Goal: Task Accomplishment & Management: Use online tool/utility

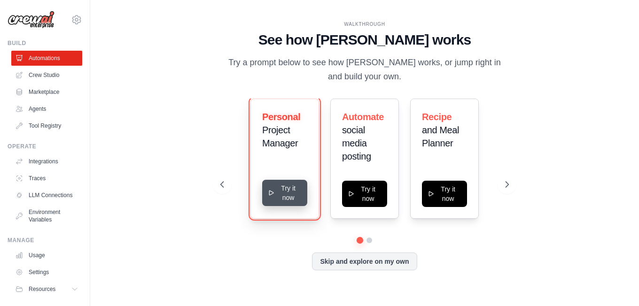
click at [281, 196] on button "Try it now" at bounding box center [284, 193] width 45 height 26
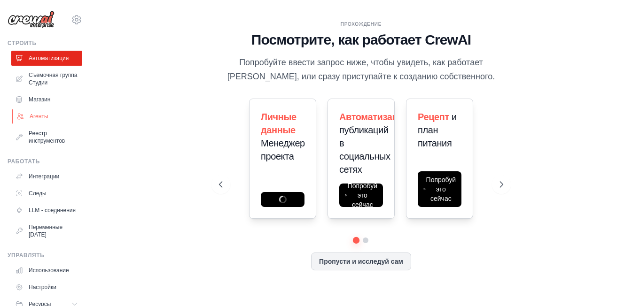
click at [27, 113] on link "Агенты" at bounding box center [47, 116] width 71 height 15
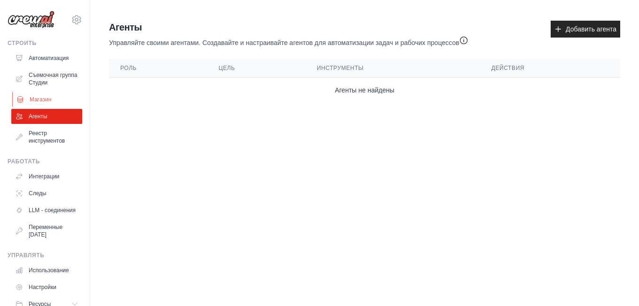
click at [38, 98] on ya-tr-span "Магазин" at bounding box center [41, 100] width 22 height 8
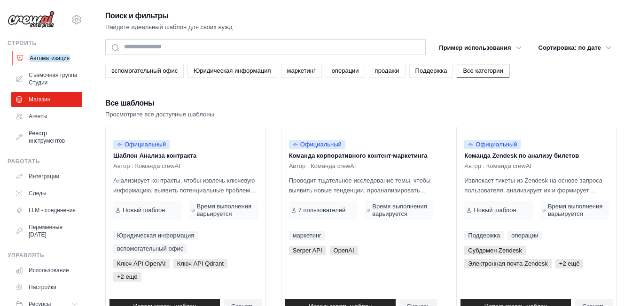
click at [44, 60] on ya-tr-span "Автоматизация" at bounding box center [50, 59] width 40 height 8
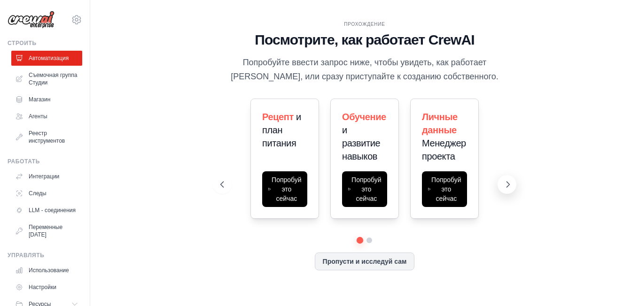
click at [503, 185] on button at bounding box center [507, 184] width 19 height 19
click at [204, 183] on div "Прохождение Посмотрите, как работает CrewAI Попробуйте ввести запрос ниже, чтоб…" at bounding box center [364, 153] width 519 height 288
click at [215, 182] on button at bounding box center [222, 184] width 19 height 19
click at [219, 182] on icon at bounding box center [221, 184] width 9 height 9
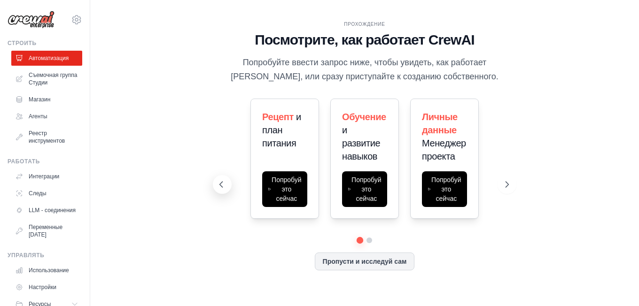
click at [223, 182] on icon at bounding box center [221, 184] width 9 height 9
click at [385, 261] on ya-tr-span "Пропусти и исследуй сам" at bounding box center [365, 261] width 84 height 8
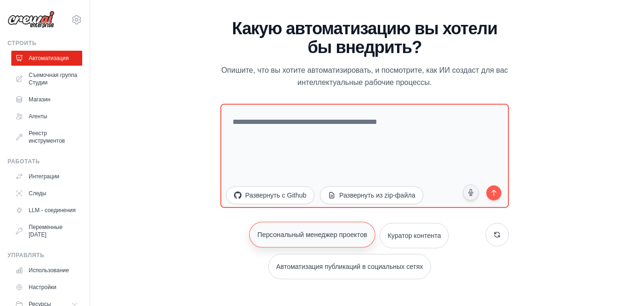
click at [290, 228] on button "Персональный менеджер проектов" at bounding box center [312, 235] width 126 height 26
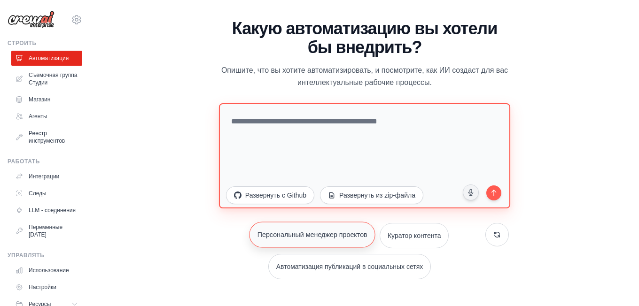
type textarea "**********"
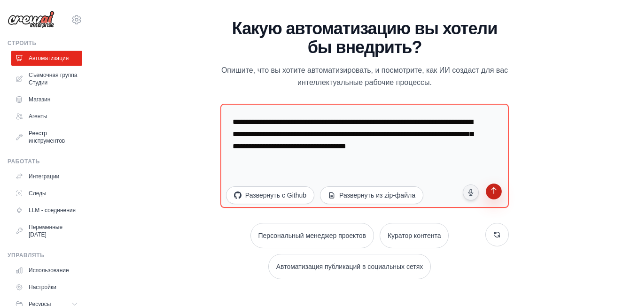
click at [501, 189] on button "submit" at bounding box center [494, 193] width 18 height 18
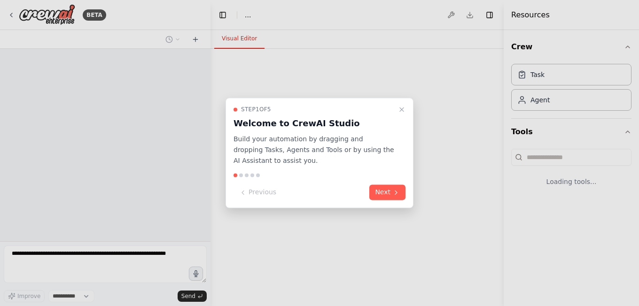
select select "****"
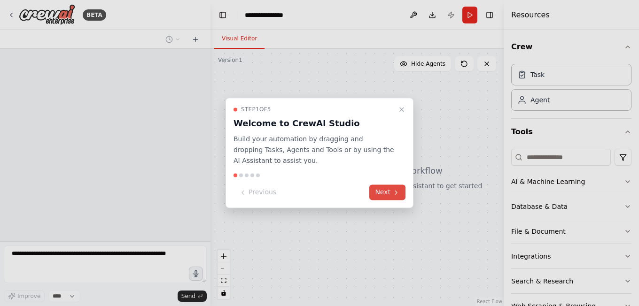
click at [391, 192] on button "Next" at bounding box center [387, 193] width 36 height 16
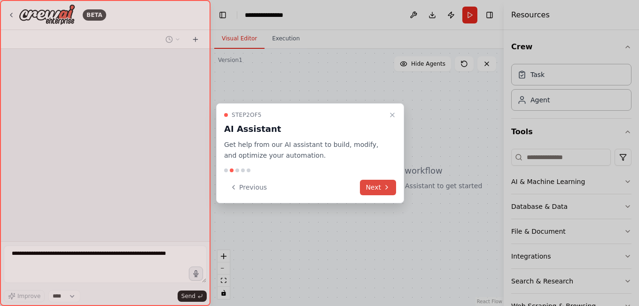
click at [383, 184] on icon at bounding box center [387, 188] width 8 height 8
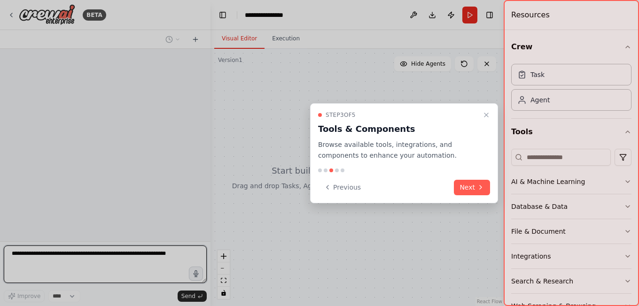
click at [466, 187] on button "Next" at bounding box center [472, 188] width 36 height 16
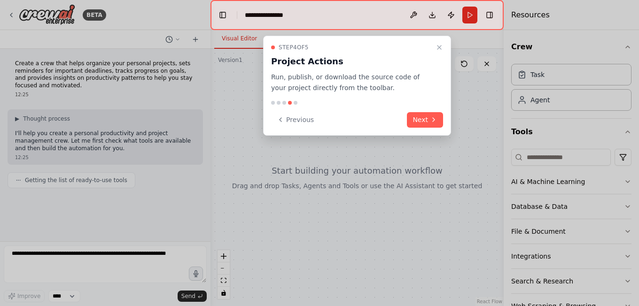
click at [423, 129] on div "Step 4 of 5 Project Actions Run, publish, or download the source code of your p…" at bounding box center [357, 86] width 188 height 100
click at [424, 125] on button "Next" at bounding box center [425, 120] width 36 height 16
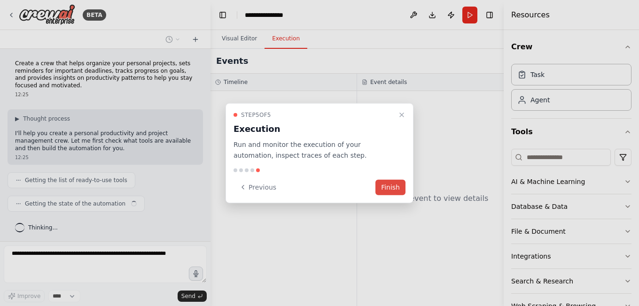
click at [393, 180] on button "Finish" at bounding box center [390, 188] width 30 height 16
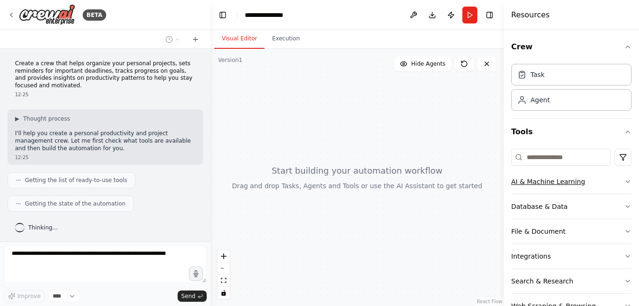
click at [542, 180] on button "AI & Machine Learning" at bounding box center [571, 182] width 120 height 24
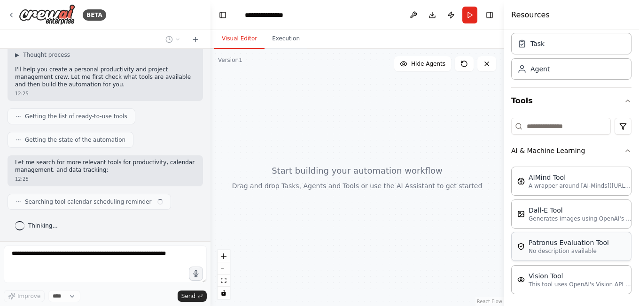
scroll to position [47, 0]
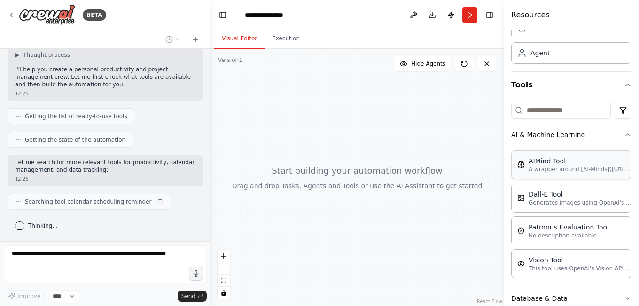
click at [538, 178] on div "AIMind Tool A wrapper around [AI-Minds](https://mindsdb.com/minds). Useful for …" at bounding box center [571, 164] width 120 height 29
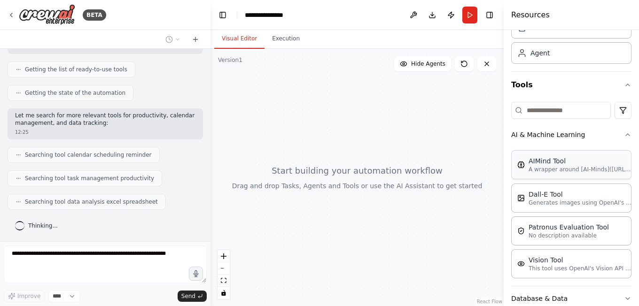
scroll to position [167, 0]
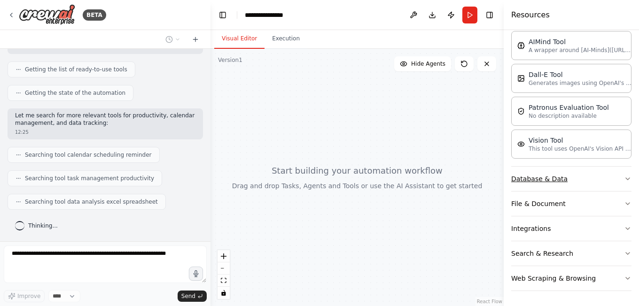
click at [547, 176] on button "Database & Data" at bounding box center [571, 179] width 120 height 24
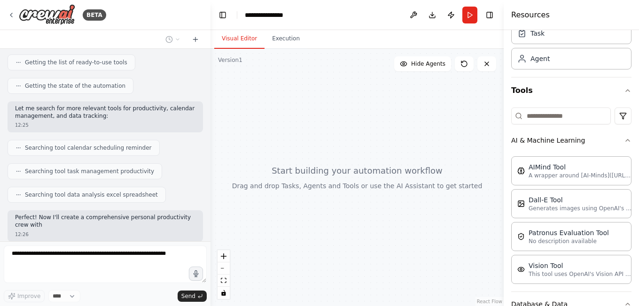
scroll to position [0, 0]
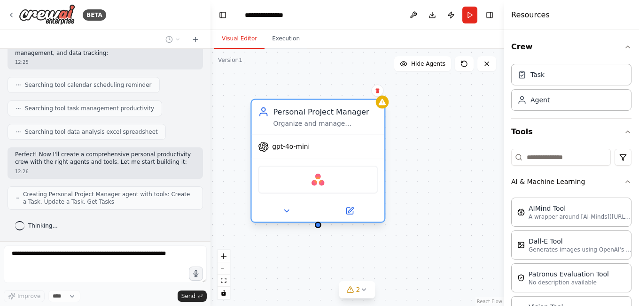
drag, startPoint x: 332, startPoint y: 117, endPoint x: 348, endPoint y: 112, distance: 16.2
click at [348, 119] on div "Organize and manage {your_name}'s personal projects by creating tasks, setting …" at bounding box center [325, 123] width 105 height 8
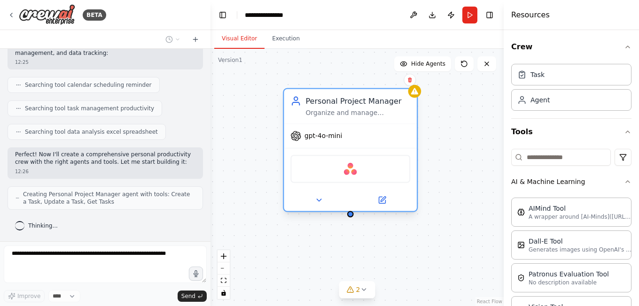
click at [345, 110] on div "Organize and manage {your_name}'s personal projects by creating tasks, setting …" at bounding box center [357, 113] width 105 height 8
click at [319, 206] on button at bounding box center [319, 200] width 61 height 13
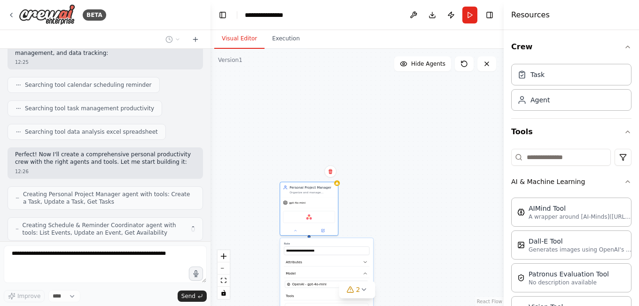
scroll to position [212, 0]
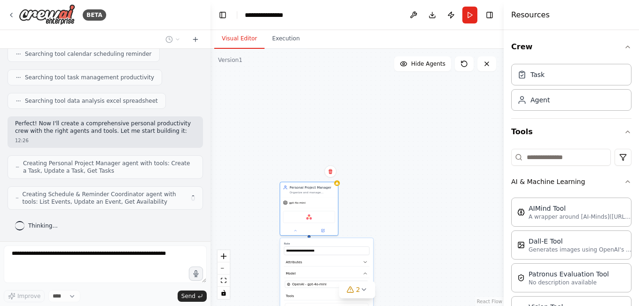
drag, startPoint x: 273, startPoint y: 187, endPoint x: 276, endPoint y: 144, distance: 42.9
click at [276, 144] on div "**********" at bounding box center [357, 178] width 293 height 258
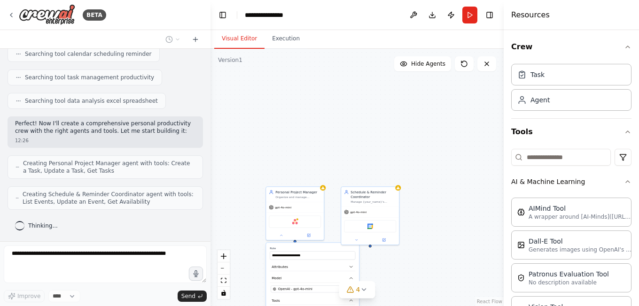
drag, startPoint x: 381, startPoint y: 131, endPoint x: 381, endPoint y: 86, distance: 45.6
click at [381, 86] on div "**********" at bounding box center [357, 178] width 293 height 258
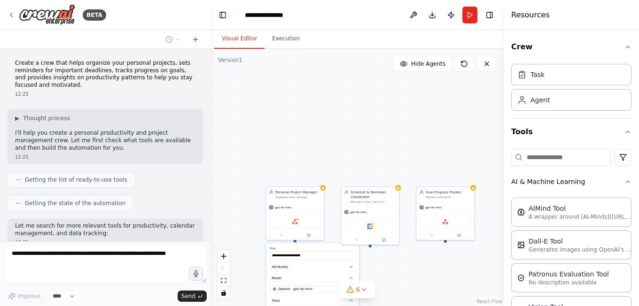
scroll to position [0, 0]
drag, startPoint x: 403, startPoint y: 285, endPoint x: 414, endPoint y: 135, distance: 150.3
click at [414, 135] on div "**********" at bounding box center [357, 178] width 293 height 258
click at [398, 147] on div "**********" at bounding box center [357, 178] width 293 height 258
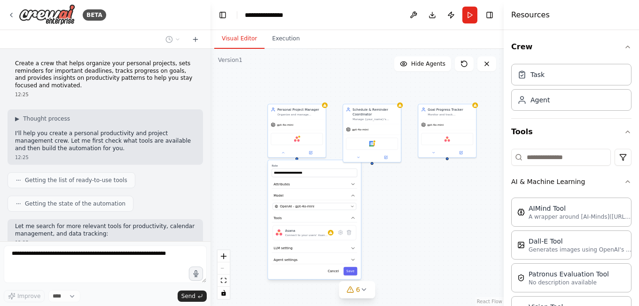
scroll to position [266, 0]
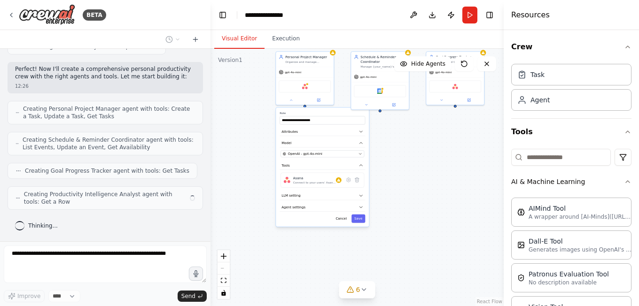
drag, startPoint x: 369, startPoint y: 156, endPoint x: 379, endPoint y: 23, distance: 133.8
click at [379, 23] on main "**********" at bounding box center [357, 153] width 293 height 306
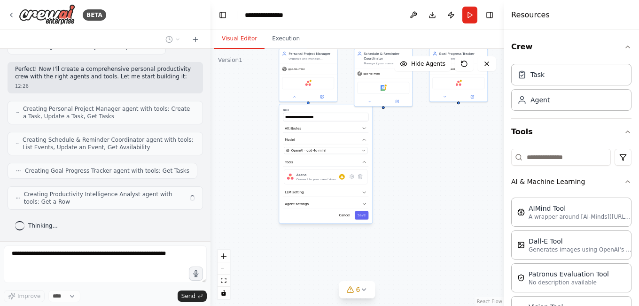
drag, startPoint x: 389, startPoint y: 180, endPoint x: 393, endPoint y: 177, distance: 5.7
click at [393, 177] on div "**********" at bounding box center [357, 178] width 293 height 258
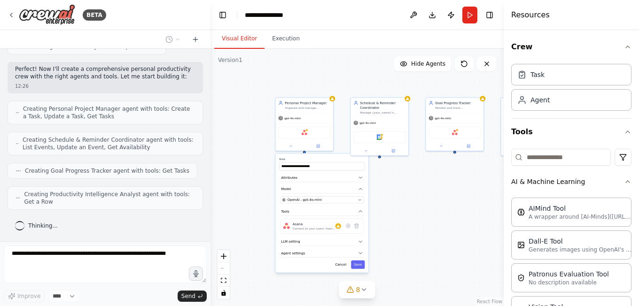
drag, startPoint x: 390, startPoint y: 216, endPoint x: 390, endPoint y: 220, distance: 4.8
click at [390, 220] on div "**********" at bounding box center [357, 178] width 293 height 258
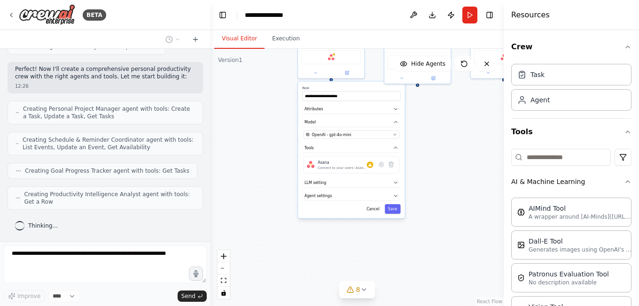
drag, startPoint x: 414, startPoint y: 191, endPoint x: 426, endPoint y: 166, distance: 27.8
click at [426, 166] on div "**********" at bounding box center [357, 178] width 293 height 258
drag, startPoint x: 424, startPoint y: 183, endPoint x: 405, endPoint y: 232, distance: 52.7
click at [405, 232] on div "**********" at bounding box center [357, 178] width 293 height 258
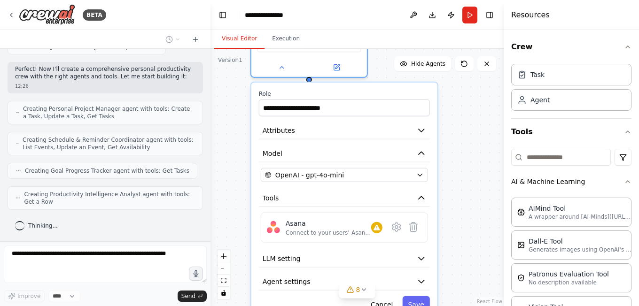
drag, startPoint x: 364, startPoint y: 217, endPoint x: 392, endPoint y: 315, distance: 102.2
click at [392, 306] on html "BETA Create a crew that helps organize your personal projects, sets reminders f…" at bounding box center [319, 153] width 639 height 306
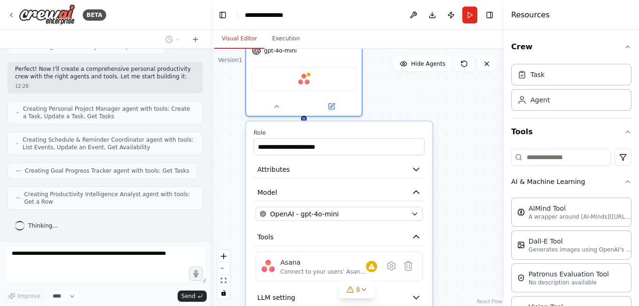
drag, startPoint x: 446, startPoint y: 185, endPoint x: 433, endPoint y: 225, distance: 42.5
click at [441, 228] on div "**********" at bounding box center [357, 178] width 293 height 258
click at [405, 191] on button "Model" at bounding box center [338, 192] width 171 height 17
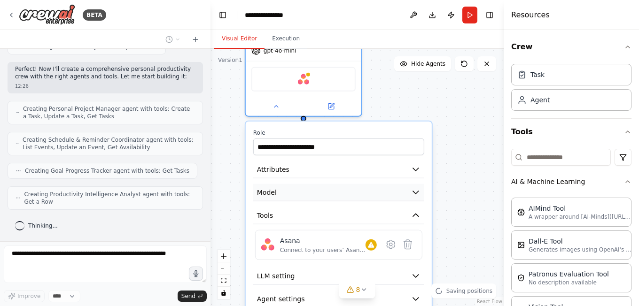
click at [405, 195] on button "Model" at bounding box center [338, 192] width 171 height 17
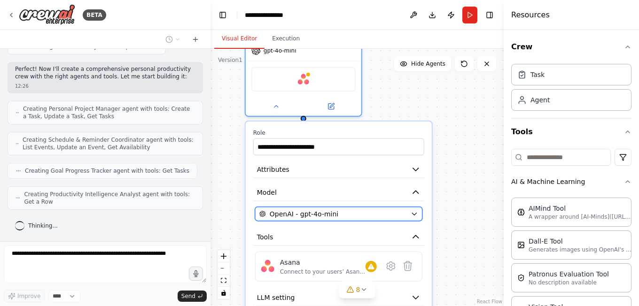
click at [394, 219] on button "OpenAI - gpt-4o-mini" at bounding box center [338, 214] width 167 height 14
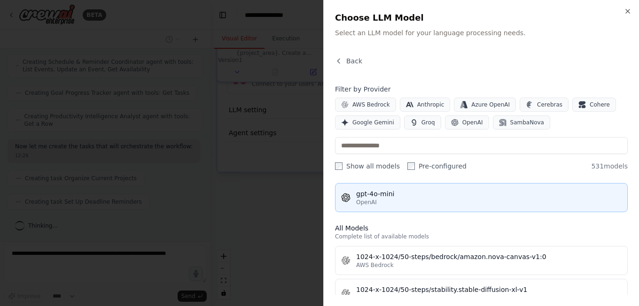
scroll to position [188, 0]
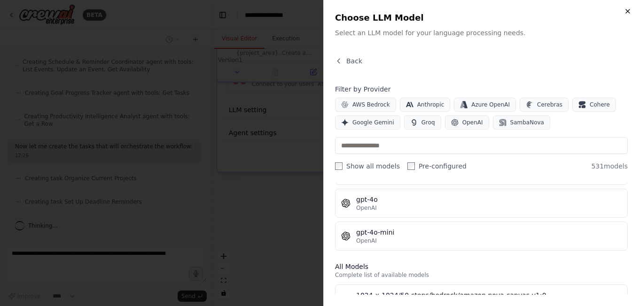
click at [626, 13] on icon "button" at bounding box center [628, 12] width 8 height 8
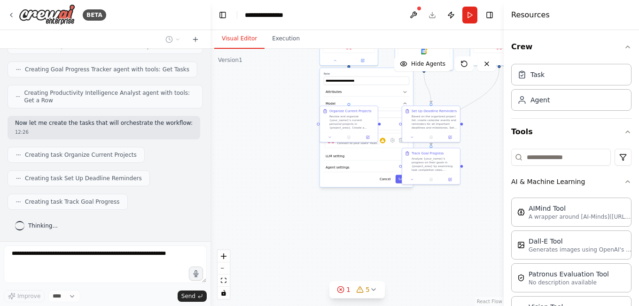
drag, startPoint x: 408, startPoint y: 210, endPoint x: 413, endPoint y: 270, distance: 60.8
click at [414, 284] on div ".deletable-edge-delete-btn { width: 20px; height: 20px; border: 0px solid #ffff…" at bounding box center [357, 178] width 293 height 258
drag, startPoint x: 420, startPoint y: 225, endPoint x: 411, endPoint y: 240, distance: 17.5
click at [399, 268] on div ".deletable-edge-delete-btn { width: 20px; height: 20px; border: 0px solid #ffff…" at bounding box center [357, 178] width 293 height 258
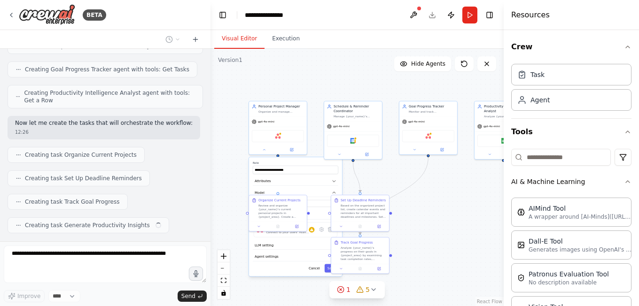
scroll to position [391, 0]
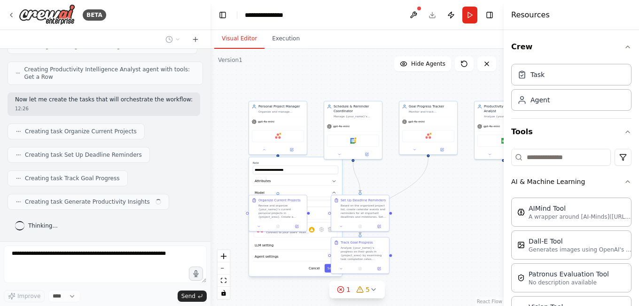
drag, startPoint x: 476, startPoint y: 139, endPoint x: 405, endPoint y: 225, distance: 111.6
click at [405, 225] on div ".deletable-edge-delete-btn { width: 20px; height: 20px; border: 0px solid #ffff…" at bounding box center [357, 178] width 293 height 258
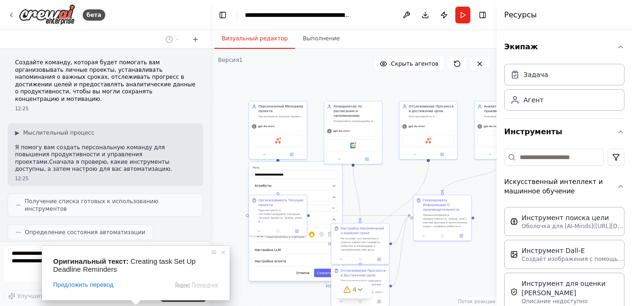
scroll to position [0, 0]
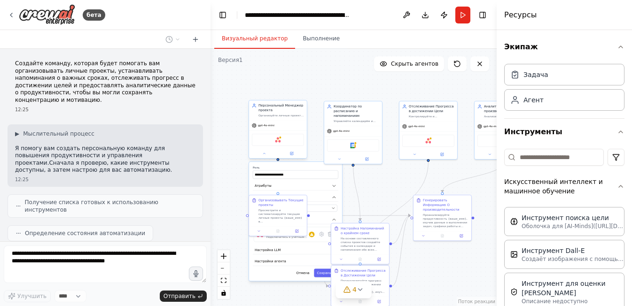
drag, startPoint x: 235, startPoint y: 145, endPoint x: 261, endPoint y: 126, distance: 32.3
click at [224, 168] on div ".deletable-edge-delete-btn { width: 20px; height: 20px; border: 0px solid #ffff…" at bounding box center [354, 178] width 286 height 258
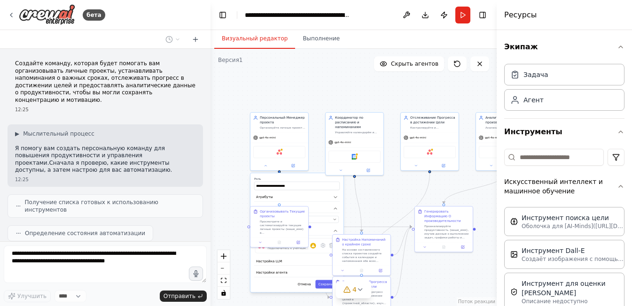
drag, startPoint x: 318, startPoint y: 97, endPoint x: 330, endPoint y: 86, distance: 17.3
click at [330, 86] on div ".deletable-edge-delete-btn { width: 20px; height: 20px; border: 0px solid #ffff…" at bounding box center [354, 178] width 286 height 258
drag, startPoint x: 329, startPoint y: 93, endPoint x: 335, endPoint y: 82, distance: 11.6
click at [335, 82] on div ".deletable-edge-delete-btn { width: 20px; height: 20px; border: 0px solid #ffff…" at bounding box center [354, 178] width 286 height 258
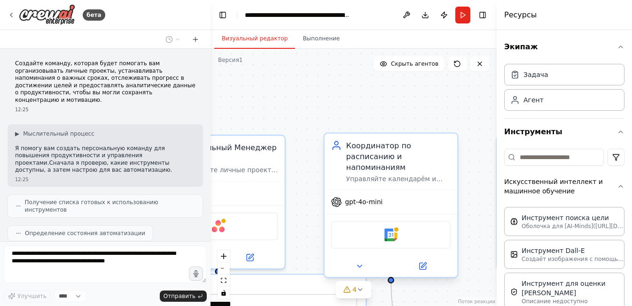
click at [361, 159] on ya-tr-span "Координатор по расписанию и напоминаниям" at bounding box center [378, 156] width 65 height 30
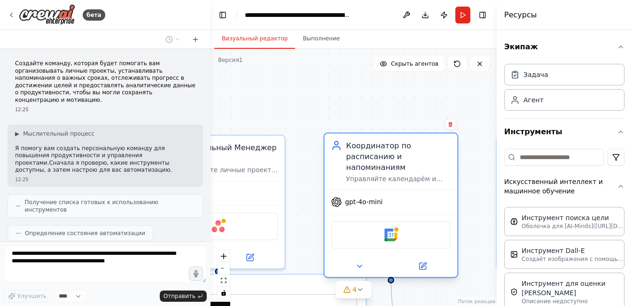
click at [361, 159] on ya-tr-span "Координатор по расписанию и напоминаниям" at bounding box center [378, 156] width 65 height 30
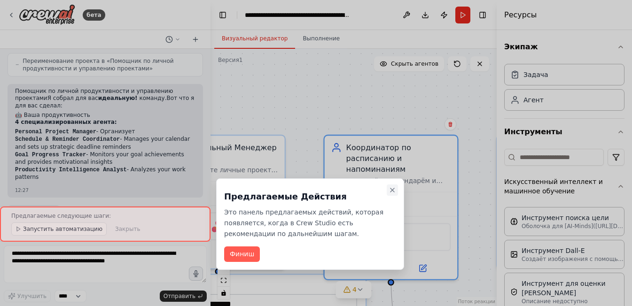
click at [392, 191] on icon "Подробное пошаговое руководство" at bounding box center [393, 191] width 8 height 8
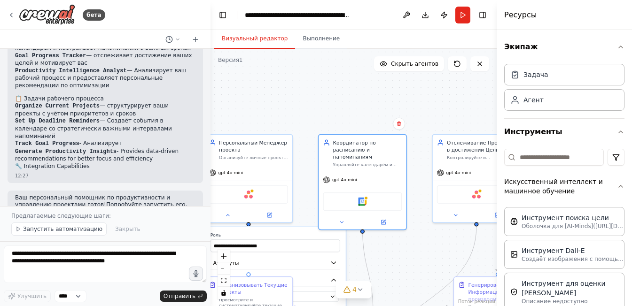
drag, startPoint x: 308, startPoint y: 121, endPoint x: 347, endPoint y: 75, distance: 60.3
click at [347, 75] on div ".deletable-edge-delete-btn { width: 20px; height: 20px; border: 0px solid #ffff…" at bounding box center [354, 178] width 286 height 258
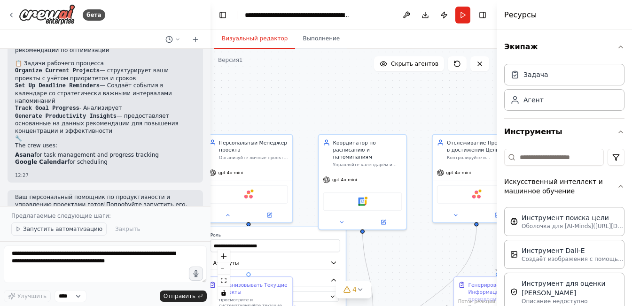
click at [78, 230] on ya-tr-span "Запустить автоматизацию" at bounding box center [62, 229] width 79 height 7
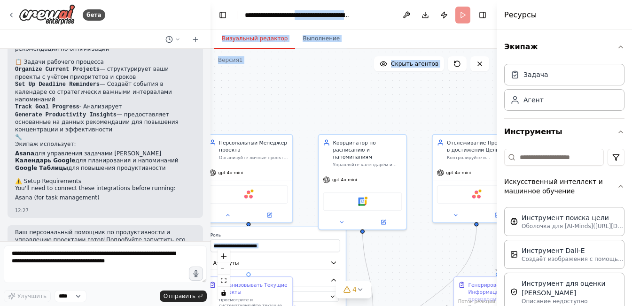
drag, startPoint x: 311, startPoint y: 93, endPoint x: 323, endPoint y: 16, distance: 77.6
click at [323, 16] on main "**********" at bounding box center [354, 153] width 286 height 306
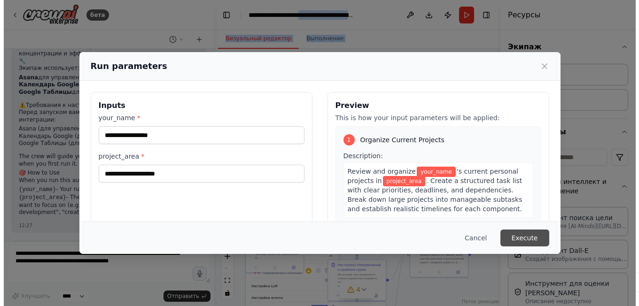
scroll to position [934, 0]
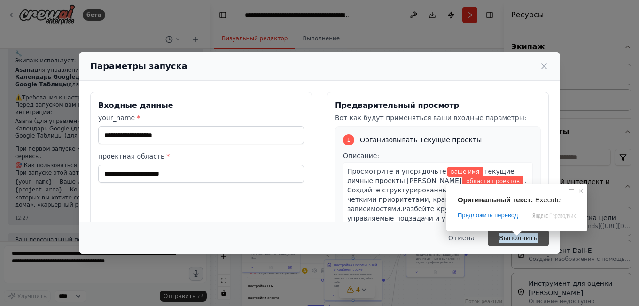
click at [517, 236] on span at bounding box center [517, 234] width 12 height 6
click at [581, 191] on span at bounding box center [580, 191] width 9 height 9
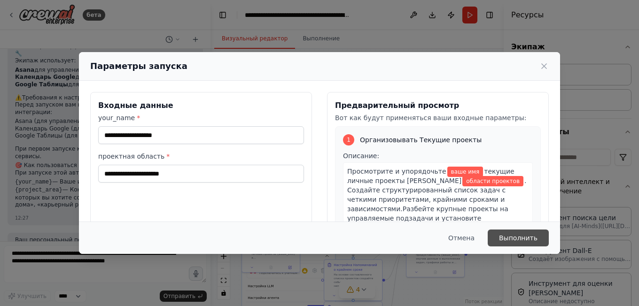
click at [529, 238] on ya-tr-span "Выполнить" at bounding box center [518, 238] width 39 height 9
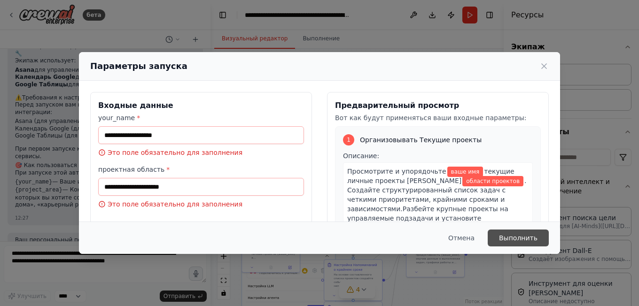
click at [529, 238] on ya-tr-span "Выполнить" at bounding box center [518, 238] width 39 height 9
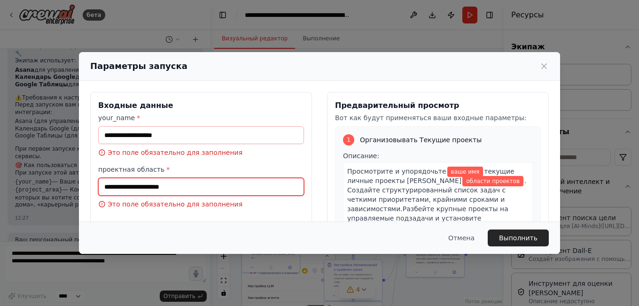
click at [153, 183] on input "проектная область *" at bounding box center [201, 187] width 206 height 18
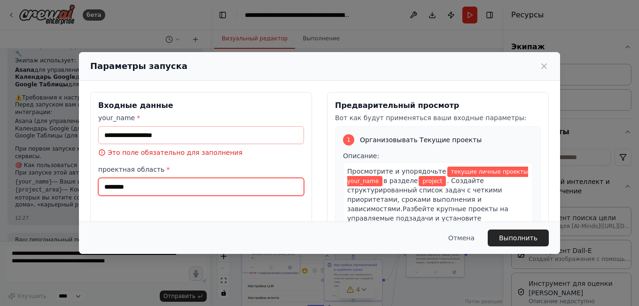
type input "********"
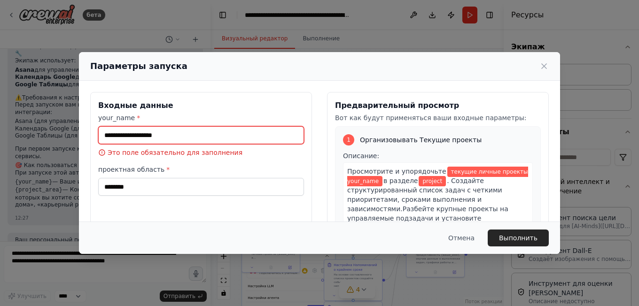
click at [167, 134] on input "your_name *" at bounding box center [201, 135] width 206 height 18
type input "******"
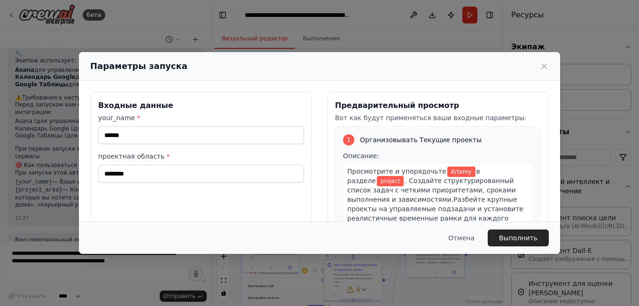
click at [229, 203] on div "Входные данные your_name * ****** проектная область * ********" at bounding box center [201, 203] width 222 height 223
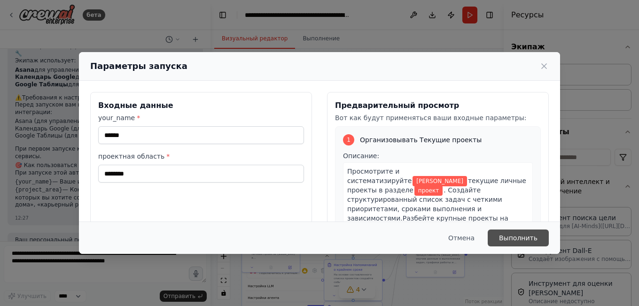
click at [513, 244] on button "Выполнить" at bounding box center [518, 238] width 61 height 17
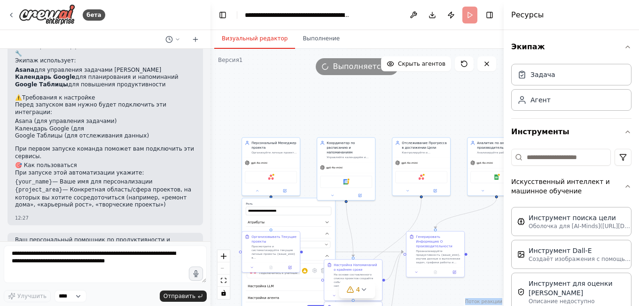
drag, startPoint x: 328, startPoint y: 120, endPoint x: 295, endPoint y: 75, distance: 55.6
click at [295, 75] on div "**********" at bounding box center [357, 178] width 293 height 258
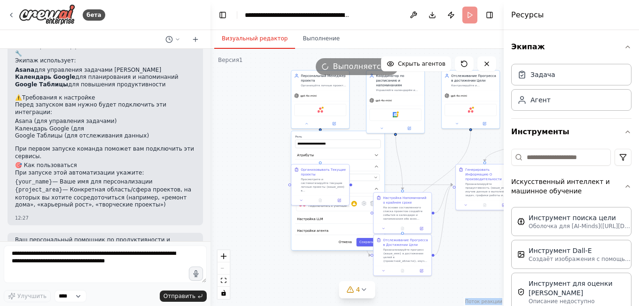
drag, startPoint x: 289, startPoint y: 113, endPoint x: 339, endPoint y: 46, distance: 83.4
click at [339, 46] on div "**********" at bounding box center [357, 168] width 293 height 276
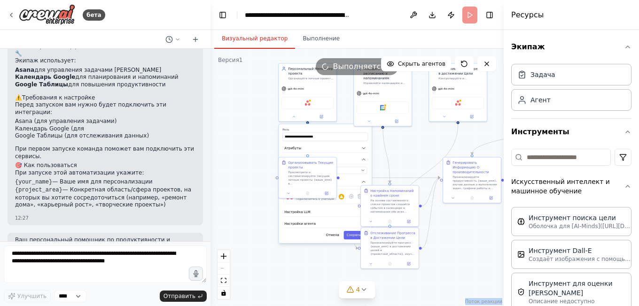
drag, startPoint x: 268, startPoint y: 169, endPoint x: 257, endPoint y: 164, distance: 12.4
click at [257, 164] on div ".deletable-edge-delete-btn { width: 20px; height: 20px; border: 0px solid #ffff…" at bounding box center [357, 178] width 293 height 258
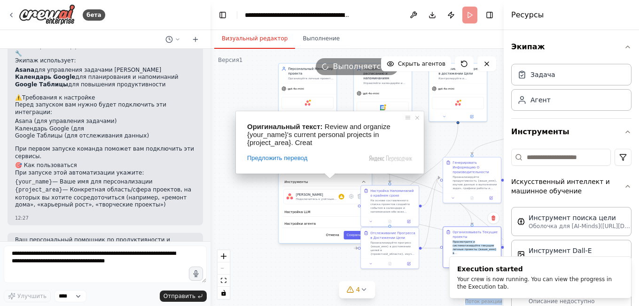
drag, startPoint x: 306, startPoint y: 180, endPoint x: 471, endPoint y: 248, distance: 178.2
click at [471, 248] on ya-tr-span "Просмотрите и систематизируйте текущие личные проекты {ваше_имя} в {области_про…" at bounding box center [475, 250] width 44 height 18
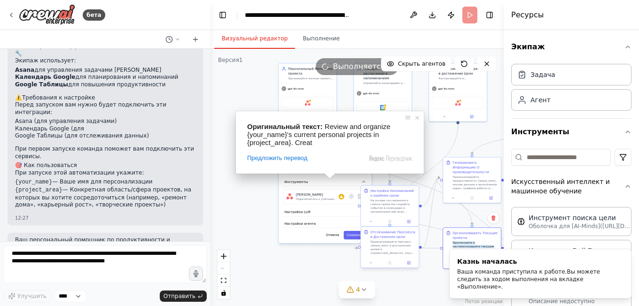
drag, startPoint x: 425, startPoint y: 279, endPoint x: 416, endPoint y: 268, distance: 13.7
click at [416, 268] on div ".deletable-edge-delete-btn { width: 20px; height: 20px; border: 0px solid #ffff…" at bounding box center [357, 178] width 293 height 258
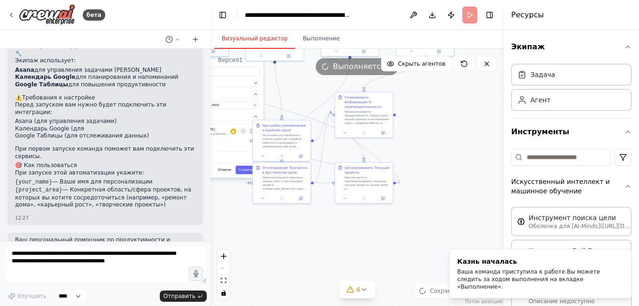
drag, startPoint x: 420, startPoint y: 282, endPoint x: 306, endPoint y: 213, distance: 133.5
click at [306, 213] on div ".deletable-edge-delete-btn { width: 20px; height: 20px; border: 0px solid #ffff…" at bounding box center [357, 178] width 293 height 258
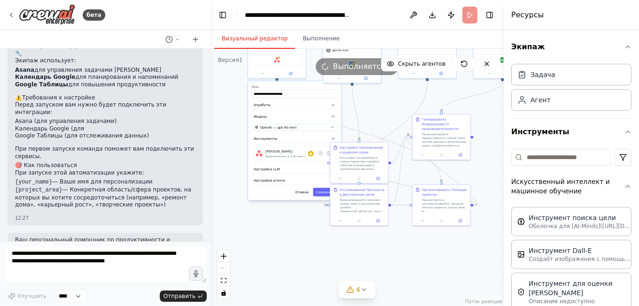
drag, startPoint x: 316, startPoint y: 225, endPoint x: 407, endPoint y: 248, distance: 93.5
click at [407, 250] on div ".deletable-edge-delete-btn { width: 20px; height: 20px; border: 0px solid #ffff…" at bounding box center [357, 178] width 293 height 258
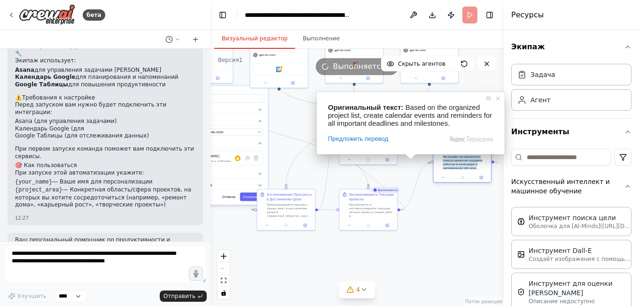
drag, startPoint x: 382, startPoint y: 170, endPoint x: 467, endPoint y: 168, distance: 85.5
click at [467, 168] on ya-tr-span "На основе составленного списка проектов создайте события в календаре и напомина…" at bounding box center [462, 166] width 39 height 22
drag, startPoint x: 498, startPoint y: 100, endPoint x: 493, endPoint y: 103, distance: 5.1
click at [498, 100] on span at bounding box center [497, 98] width 9 height 9
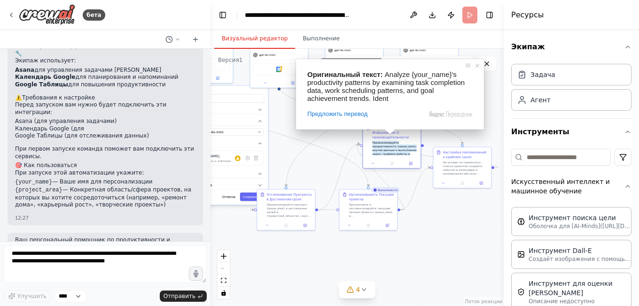
drag, startPoint x: 370, startPoint y: 140, endPoint x: 393, endPoint y: 145, distance: 23.6
click at [393, 145] on ya-tr-span "Проанализируйте продуктивность {ваше_имя}, изучив данные о выполнении задач, гр…" at bounding box center [394, 152] width 44 height 22
drag, startPoint x: 368, startPoint y: 216, endPoint x: 402, endPoint y: 225, distance: 35.4
click at [402, 226] on ya-tr-span "Составьте структурированный список задач с четкими приоритетами, сроками выполн…" at bounding box center [404, 237] width 45 height 22
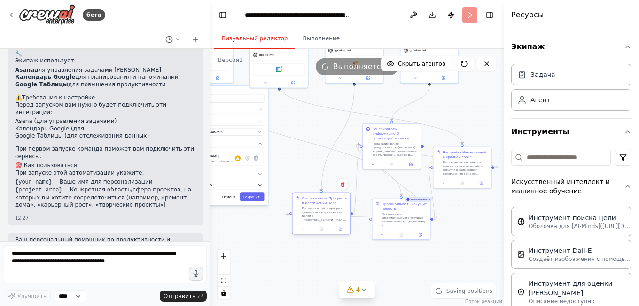
drag, startPoint x: 272, startPoint y: 217, endPoint x: 304, endPoint y: 227, distance: 34.5
click at [304, 225] on div "Отслеживание Прогресса в Достижении Цели Проанализируйте прогресс {ваше_имя} в …" at bounding box center [321, 209] width 58 height 31
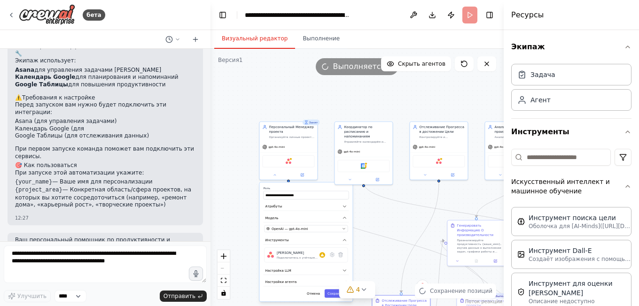
drag, startPoint x: 292, startPoint y: 157, endPoint x: 375, endPoint y: 251, distance: 125.5
click at [375, 251] on div ".deletable-edge-delete-btn { width: 20px; height: 20px; border: 0px solid #ffff…" at bounding box center [357, 178] width 293 height 258
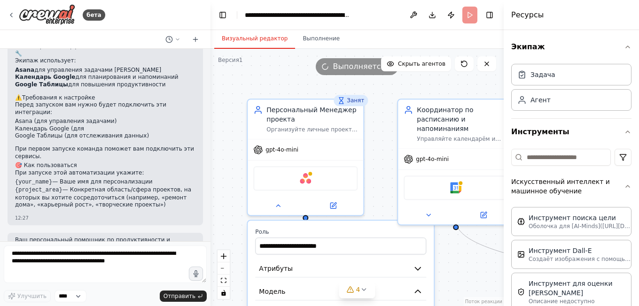
drag, startPoint x: 310, startPoint y: 150, endPoint x: 377, endPoint y: 182, distance: 74.2
click at [377, 182] on div ".deletable-edge-delete-btn { width: 20px; height: 20px; border: 0px solid #ffff…" at bounding box center [357, 178] width 293 height 258
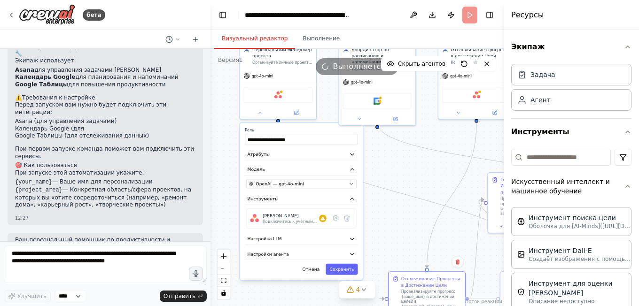
drag, startPoint x: 241, startPoint y: 209, endPoint x: 237, endPoint y: 119, distance: 89.8
click at [237, 119] on div ".deletable-edge-delete-btn { width: 20px; height: 20px; border: 0px solid #ffff…" at bounding box center [357, 178] width 293 height 258
drag, startPoint x: 222, startPoint y: 156, endPoint x: 234, endPoint y: 156, distance: 11.8
click at [234, 156] on div ".deletable-edge-delete-btn { width: 20px; height: 20px; border: 0px solid #ffff…" at bounding box center [357, 178] width 293 height 258
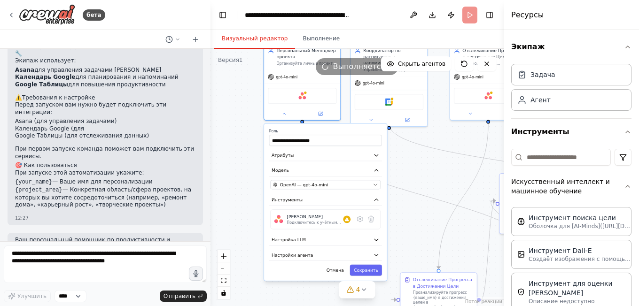
drag, startPoint x: 319, startPoint y: 133, endPoint x: 329, endPoint y: 135, distance: 10.7
click at [329, 135] on div "**********" at bounding box center [325, 137] width 113 height 17
click at [253, 145] on div ".deletable-edge-delete-btn { width: 20px; height: 20px; border: 0px solid #ffff…" at bounding box center [357, 178] width 293 height 258
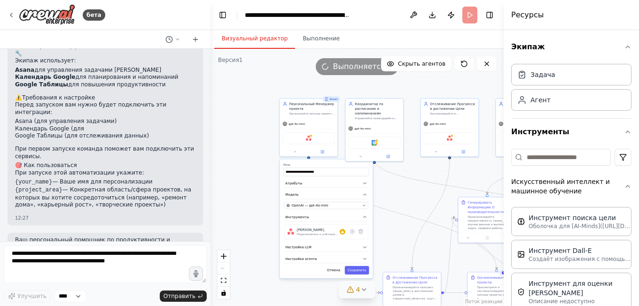
click at [358, 295] on button "4" at bounding box center [357, 289] width 36 height 17
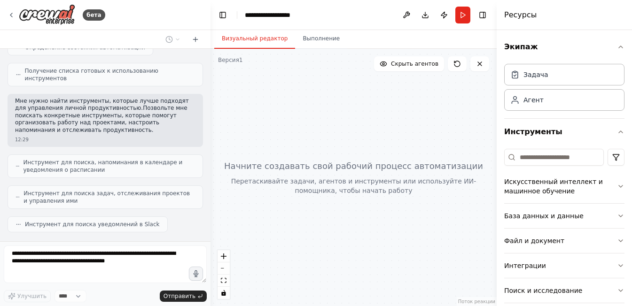
scroll to position [186, 0]
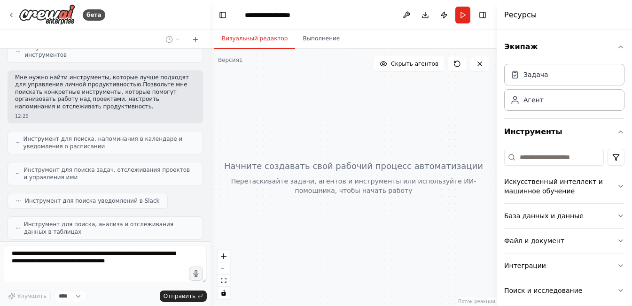
click at [249, 242] on div at bounding box center [354, 178] width 286 height 258
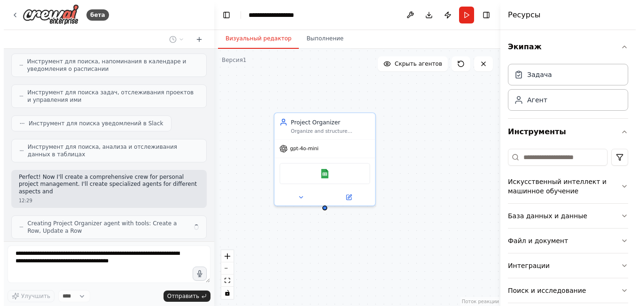
scroll to position [271, 0]
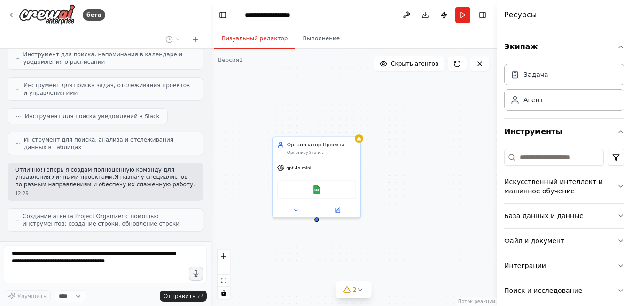
drag, startPoint x: 279, startPoint y: 222, endPoint x: 279, endPoint y: 236, distance: 14.1
click at [279, 236] on div "Организатор Проекта Организуйте и структурируйте личные проекты {имя пользовате…" at bounding box center [354, 178] width 286 height 258
click at [316, 149] on ya-tr-span "Организуйте и структурируйте личные проекты {имя пользователя}, разбив их на че…" at bounding box center [321, 177] width 69 height 56
click at [317, 194] on div "Таблицы Google" at bounding box center [316, 188] width 79 height 18
click at [316, 190] on img at bounding box center [316, 188] width 8 height 8
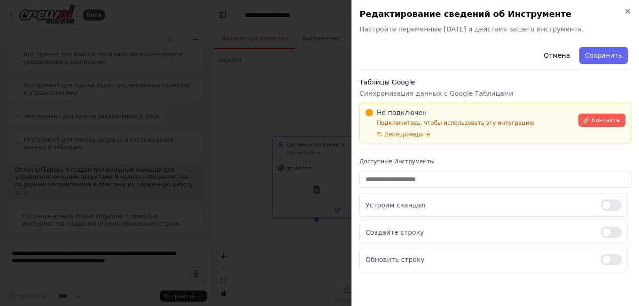
scroll to position [302, 0]
click at [393, 290] on div "Отмена Сохранить Таблицы Google Синхронизация данных с Google Таблицами Не подк…" at bounding box center [495, 171] width 272 height 256
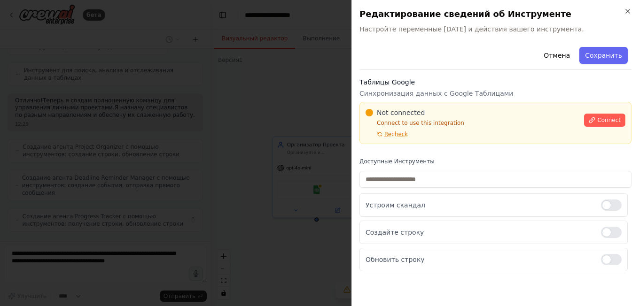
click at [292, 110] on div at bounding box center [319, 153] width 639 height 306
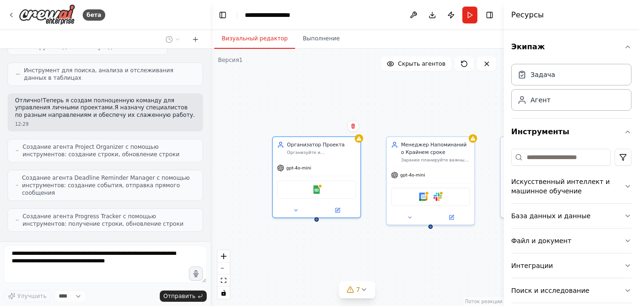
drag, startPoint x: 399, startPoint y: 99, endPoint x: 302, endPoint y: 78, distance: 99.0
click at [302, 78] on div "Организатор Проекта Организуйте и структурируйте личные проекты {имя пользовате…" at bounding box center [357, 178] width 293 height 258
drag, startPoint x: 304, startPoint y: 97, endPoint x: 280, endPoint y: 73, distance: 33.6
click at [280, 73] on div "Организатор Проекта Организуйте и структурируйте личные проекты {имя пользовате…" at bounding box center [357, 178] width 293 height 258
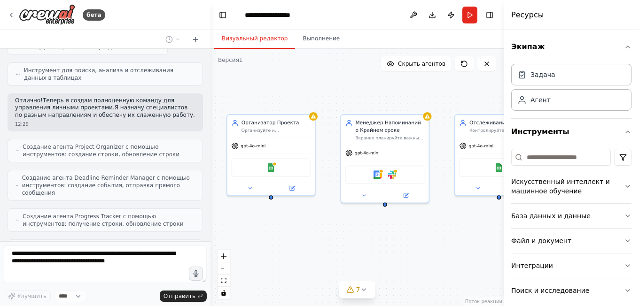
scroll to position [371, 0]
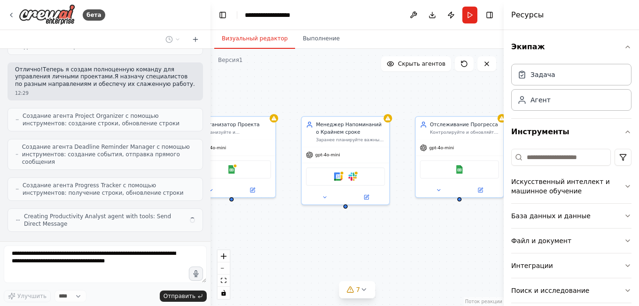
drag, startPoint x: 311, startPoint y: 104, endPoint x: 226, endPoint y: 84, distance: 87.4
click at [226, 84] on div "Организатор Проекта Организуйте и структурируйте личные проекты {имя пользовате…" at bounding box center [357, 178] width 293 height 258
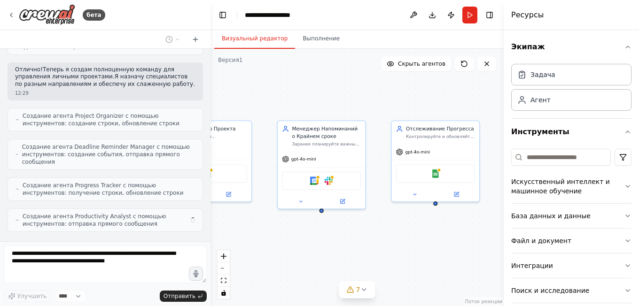
drag, startPoint x: 358, startPoint y: 85, endPoint x: 329, endPoint y: 93, distance: 29.4
click at [320, 89] on div "Организатор Проекта Организуйте и структурируйте личные проекты {имя пользовате…" at bounding box center [357, 178] width 293 height 258
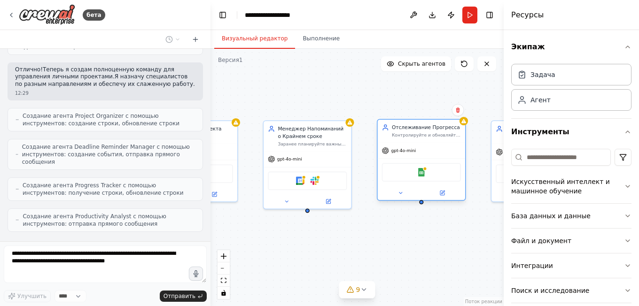
click at [421, 135] on ya-tr-span "Контролируйте и обновляйте информацию о прогрессе {имя пользователя} в достижен…" at bounding box center [426, 161] width 69 height 56
click at [414, 141] on div "Отслеживание Прогресса Контролируйте и обновляйте информацию о прогрессе {имя п…" at bounding box center [421, 131] width 87 height 23
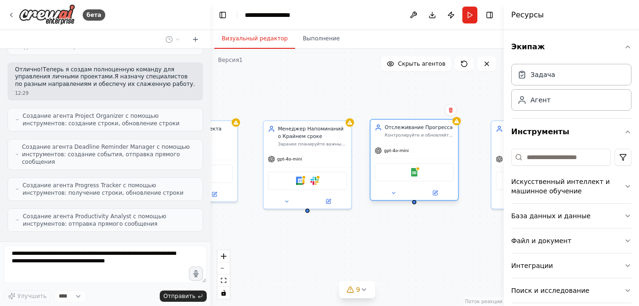
drag, startPoint x: 414, startPoint y: 141, endPoint x: 409, endPoint y: 142, distance: 4.8
click at [409, 142] on div "Отслеживание Прогресса Контролируйте и обновляйте информацию о прогрессе {имя п…" at bounding box center [413, 131] width 87 height 23
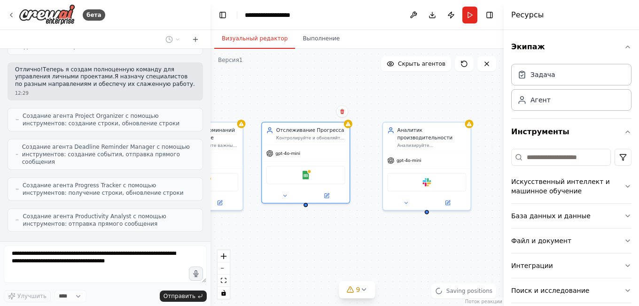
drag, startPoint x: 390, startPoint y: 101, endPoint x: 279, endPoint y: 102, distance: 110.9
click at [279, 102] on div "Организатор Проекта Организуйте и структурируйте личные проекты {имя пользовате…" at bounding box center [357, 178] width 293 height 258
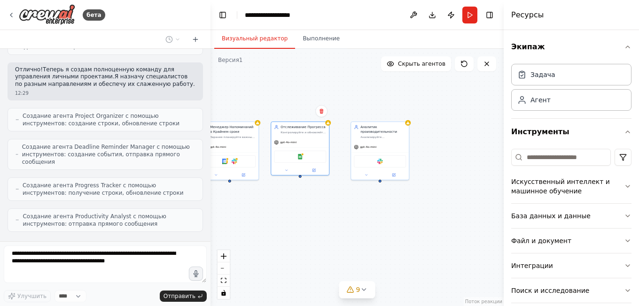
drag, startPoint x: 349, startPoint y: 100, endPoint x: 397, endPoint y: 99, distance: 48.4
click at [397, 99] on div "Организатор Проекта Организуйте и структурируйте личные проекты {имя пользовате…" at bounding box center [357, 178] width 293 height 258
drag, startPoint x: 366, startPoint y: 101, endPoint x: 488, endPoint y: 104, distance: 122.2
click at [488, 104] on div "Организатор Проекта Организуйте и структурируйте личные проекты {имя пользовате…" at bounding box center [357, 178] width 293 height 258
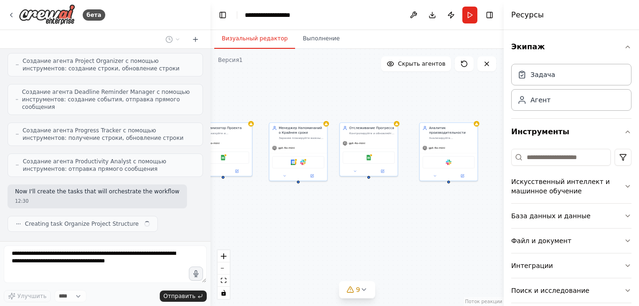
scroll to position [433, 0]
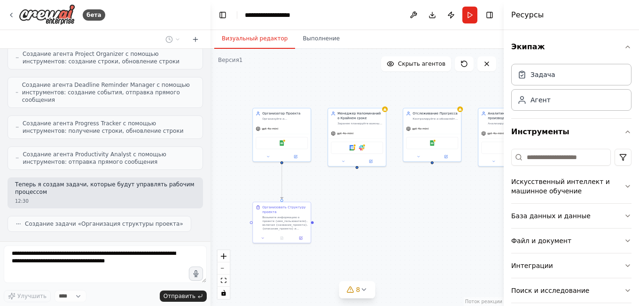
drag, startPoint x: 358, startPoint y: 108, endPoint x: 484, endPoint y: 94, distance: 126.7
click at [484, 94] on div ".deletable-edge-delete-btn { width: 20px; height: 20px; border: 0px solid #ffff…" at bounding box center [357, 178] width 293 height 258
drag, startPoint x: 356, startPoint y: 231, endPoint x: 392, endPoint y: 215, distance: 39.8
click at [392, 215] on div ".deletable-edge-delete-btn { width: 20px; height: 20px; border: 0px solid #ffff…" at bounding box center [357, 178] width 293 height 258
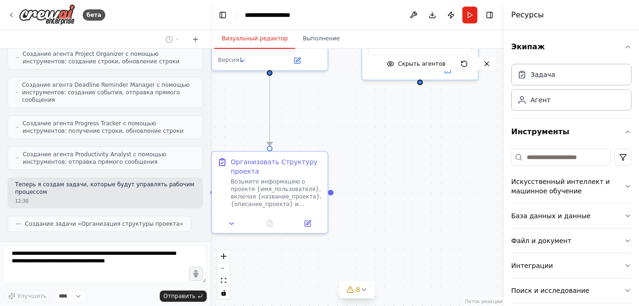
drag, startPoint x: 357, startPoint y: 224, endPoint x: 380, endPoint y: 221, distance: 22.7
click at [380, 221] on div ".deletable-edge-delete-btn { width: 20px; height: 20px; border: 0px solid #ffff…" at bounding box center [357, 178] width 293 height 258
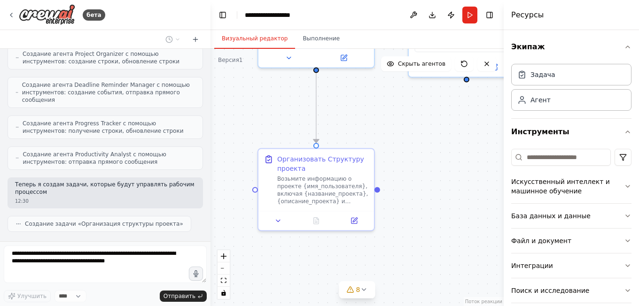
drag, startPoint x: 390, startPoint y: 203, endPoint x: 436, endPoint y: 201, distance: 45.6
click at [436, 201] on div ".deletable-edge-delete-btn { width: 20px; height: 20px; border: 0px solid #ffff…" at bounding box center [357, 178] width 293 height 258
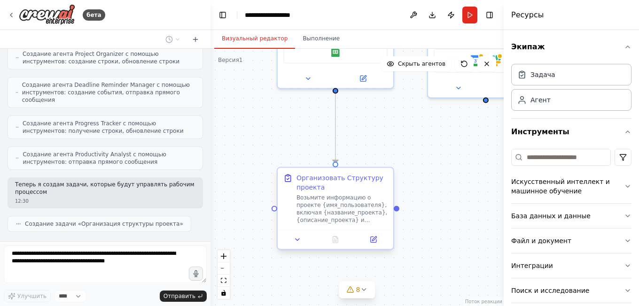
drag, startPoint x: 411, startPoint y: 147, endPoint x: 388, endPoint y: 180, distance: 40.9
click at [431, 150] on div ".deletable-edge-delete-btn { width: 20px; height: 20px; border: 0px solid #ffff…" at bounding box center [357, 178] width 293 height 258
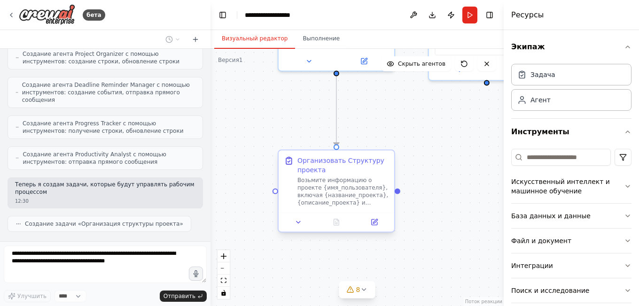
click at [344, 195] on ya-tr-span "Возьмите информацию о проекте {имя_пользователя}, включая {название_проекта}, {…" at bounding box center [342, 206] width 91 height 59
click at [376, 222] on icon at bounding box center [375, 222] width 6 height 6
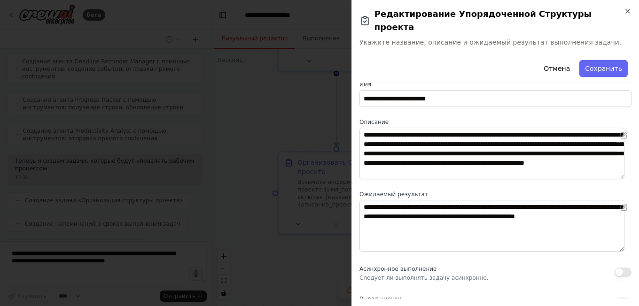
scroll to position [480, 0]
click at [299, 259] on div at bounding box center [319, 153] width 639 height 306
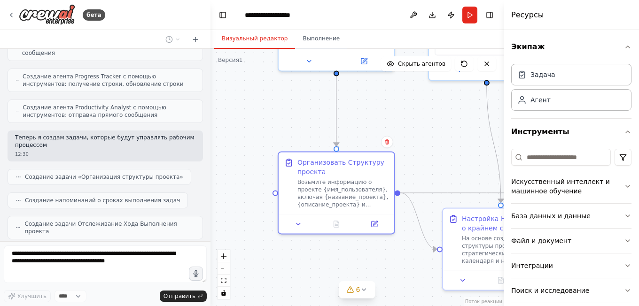
scroll to position [504, 0]
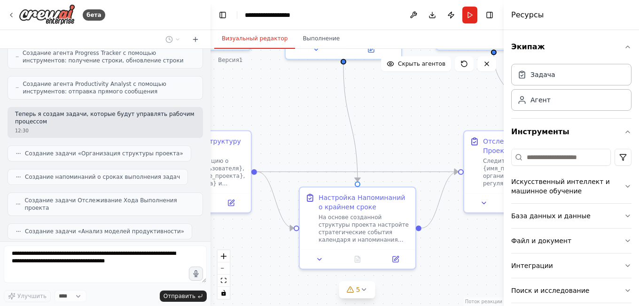
drag, startPoint x: 377, startPoint y: 256, endPoint x: 234, endPoint y: 236, distance: 144.3
click at [234, 236] on div ".deletable-edge-delete-btn { width: 20px; height: 20px; border: 0px solid #ffff…" at bounding box center [357, 178] width 293 height 258
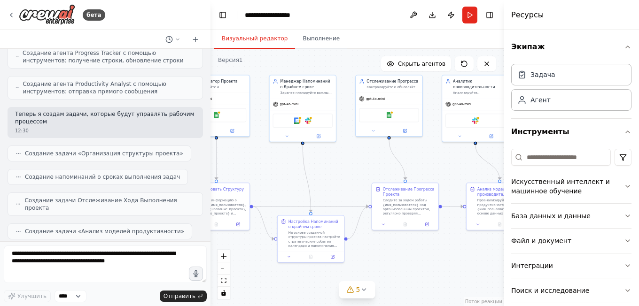
scroll to position [559, 0]
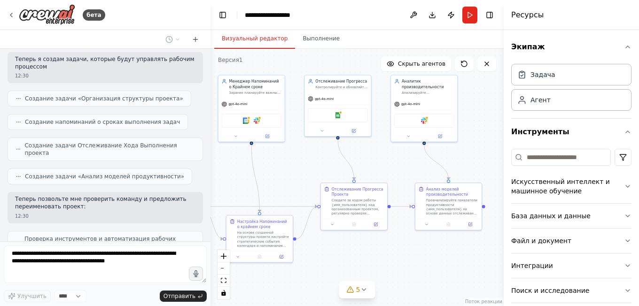
click at [198, 250] on div "бета Создайте команду, которая будет помогать вам организовывать личные проекты…" at bounding box center [319, 153] width 639 height 306
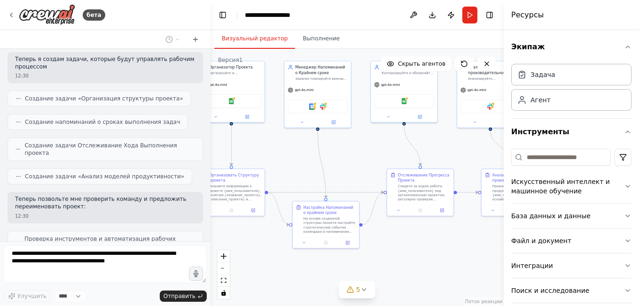
click at [264, 235] on div ".deletable-edge-delete-btn { width: 20px; height: 20px; border: 0px solid #ffff…" at bounding box center [357, 178] width 293 height 258
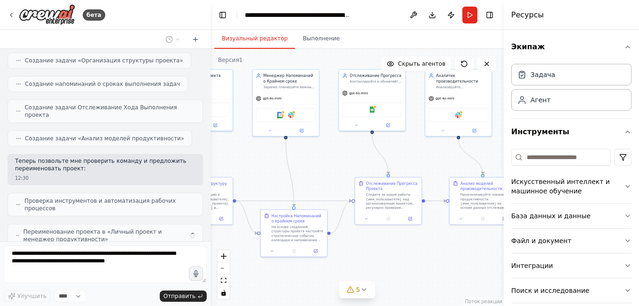
drag, startPoint x: 398, startPoint y: 257, endPoint x: 356, endPoint y: 272, distance: 45.0
click at [356, 272] on div ".deletable-edge-delete-btn { width: 20px; height: 20px; border: 0px solid #ffff…" at bounding box center [357, 178] width 293 height 258
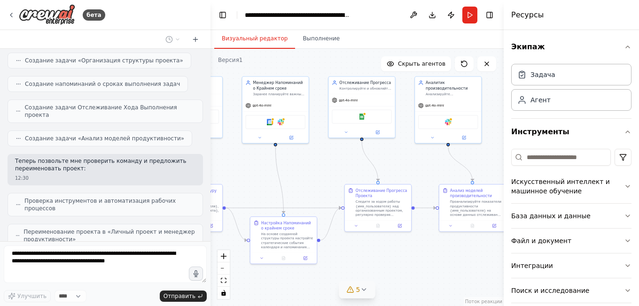
click at [359, 289] on span "5" at bounding box center [358, 289] width 4 height 9
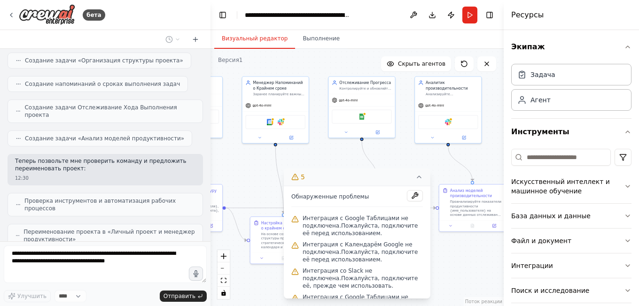
click at [418, 176] on icon at bounding box center [419, 177] width 8 height 8
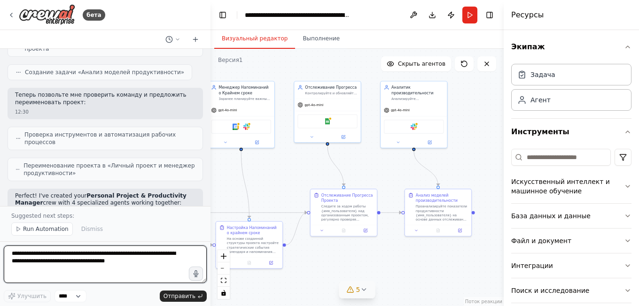
drag, startPoint x: 258, startPoint y: 184, endPoint x: 219, endPoint y: 190, distance: 39.5
click at [219, 190] on div ".deletable-edge-delete-btn { width: 20px; height: 20px; border: 0px solid #ffff…" at bounding box center [357, 178] width 293 height 258
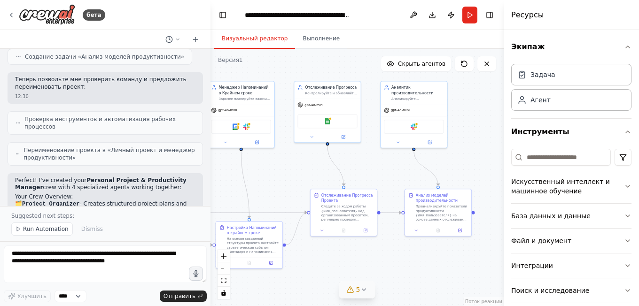
click at [391, 264] on div ".deletable-edge-delete-btn { width: 20px; height: 20px; border: 0px solid #ffff…" at bounding box center [357, 178] width 293 height 258
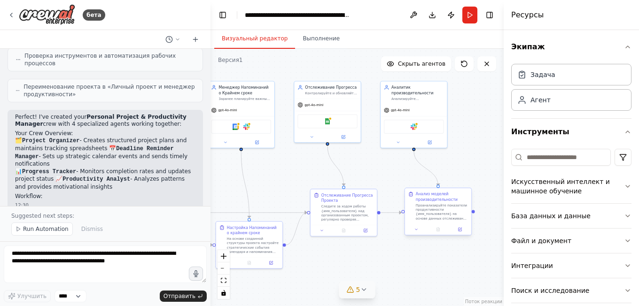
click at [434, 217] on ya-tr-span "Проанализируйте показатели продуктивности {имя_пользователя} на основе данных о…" at bounding box center [442, 216] width 52 height 25
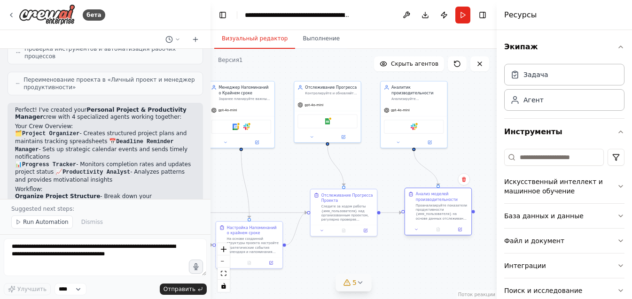
click at [434, 217] on ya-tr-span "Проанализируйте показатели продуктивности {имя_пользователя} на основе данных о…" at bounding box center [442, 216] width 52 height 25
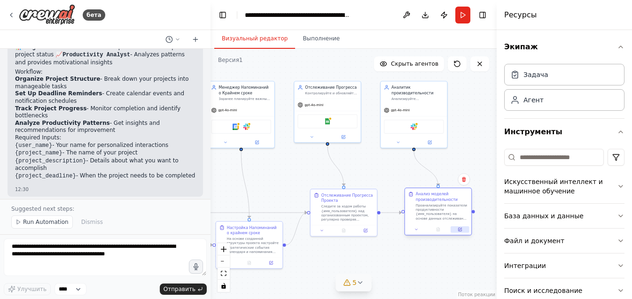
click at [465, 231] on button at bounding box center [460, 229] width 18 height 7
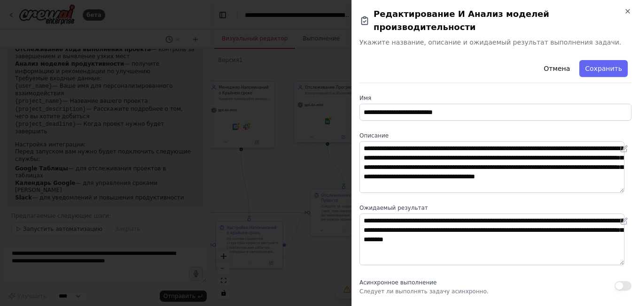
scroll to position [933, 0]
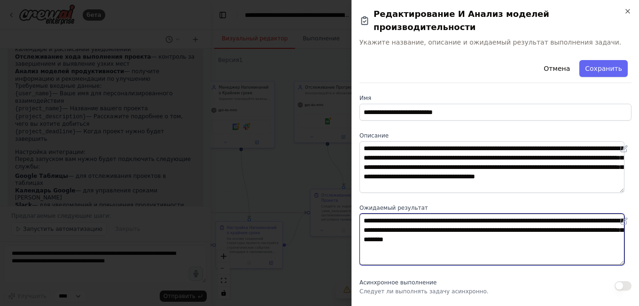
drag, startPoint x: 547, startPoint y: 230, endPoint x: 360, endPoint y: 196, distance: 189.6
click at [360, 204] on div "**********" at bounding box center [495, 234] width 272 height 61
click at [431, 247] on textarea "**********" at bounding box center [491, 240] width 265 height 52
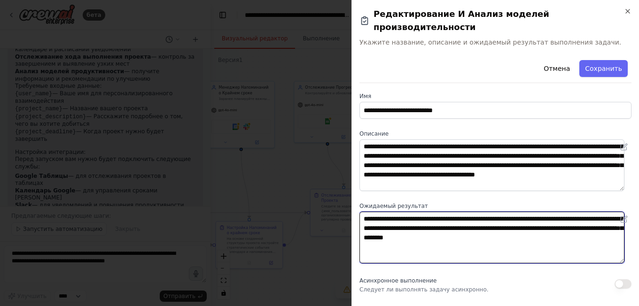
scroll to position [0, 0]
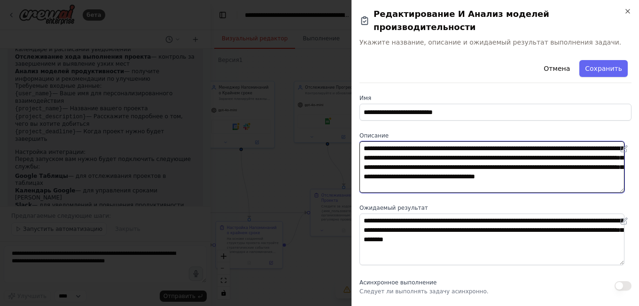
drag, startPoint x: 467, startPoint y: 172, endPoint x: 359, endPoint y: 134, distance: 113.5
click at [359, 141] on textarea "**********" at bounding box center [491, 167] width 265 height 52
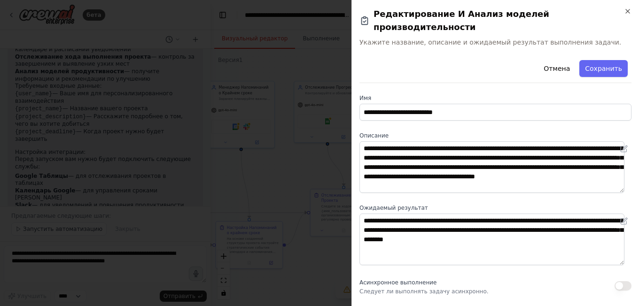
click at [307, 178] on div at bounding box center [319, 153] width 639 height 306
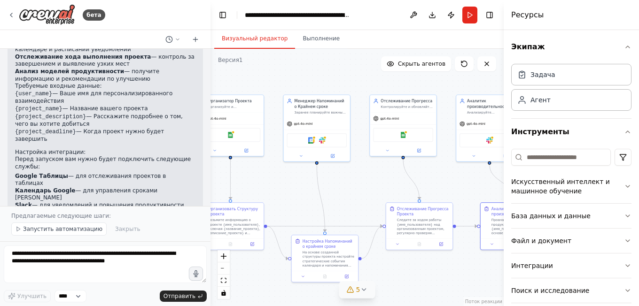
drag, startPoint x: 290, startPoint y: 175, endPoint x: 366, endPoint y: 189, distance: 76.9
click at [366, 189] on div ".deletable-edge-delete-btn { width: 20px; height: 20px; border: 0px solid #ffff…" at bounding box center [357, 178] width 293 height 258
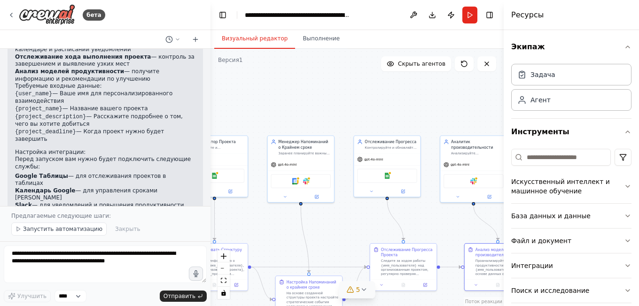
drag, startPoint x: 344, startPoint y: 188, endPoint x: 328, endPoint y: 229, distance: 43.9
click at [328, 229] on div ".deletable-edge-delete-btn { width: 20px; height: 20px; border: 0px solid #ffff…" at bounding box center [357, 178] width 293 height 258
click at [383, 159] on div "gpt-4o-mini" at bounding box center [387, 159] width 66 height 12
click at [400, 192] on button at bounding box center [403, 190] width 31 height 7
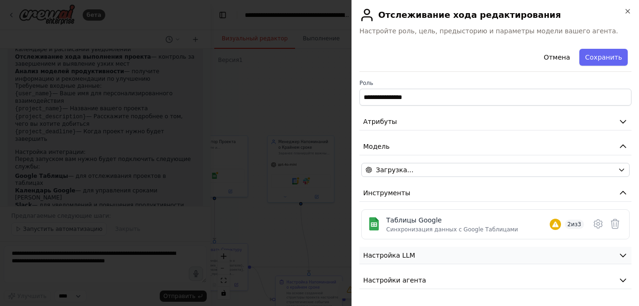
click at [399, 258] on ya-tr-span "Настройка LLM" at bounding box center [389, 256] width 52 height 8
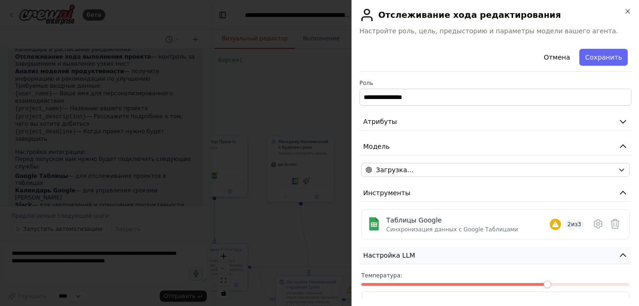
scroll to position [65, 0]
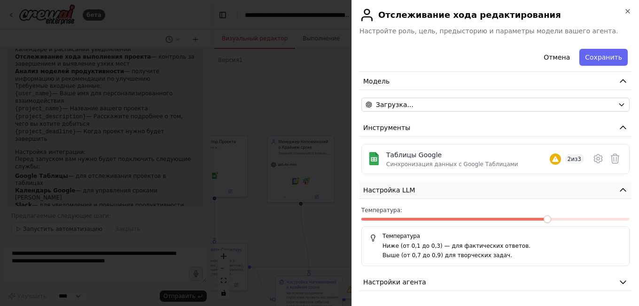
click at [421, 194] on button "Настройка LLM" at bounding box center [495, 190] width 272 height 17
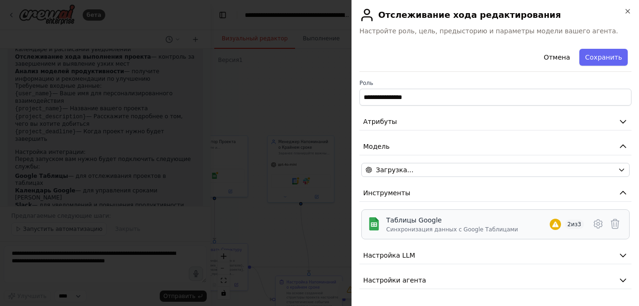
scroll to position [0, 0]
click at [395, 277] on ya-tr-span "Настройки агента" at bounding box center [394, 281] width 63 height 8
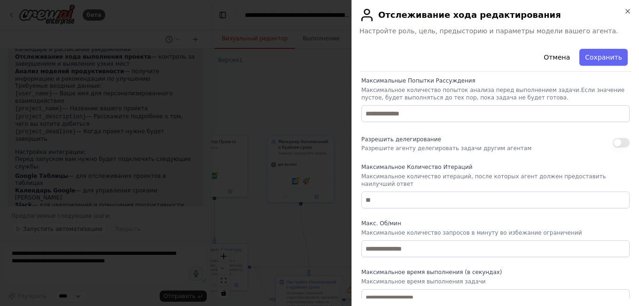
scroll to position [62, 0]
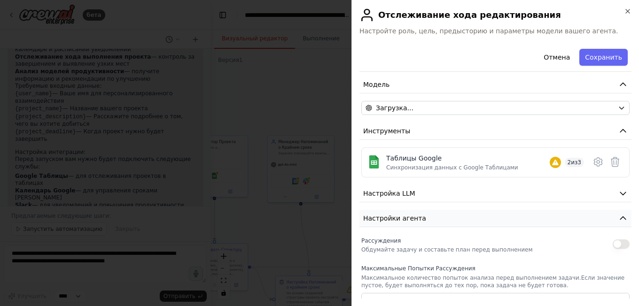
click at [412, 219] on ya-tr-span "Настройки агента" at bounding box center [394, 219] width 63 height 8
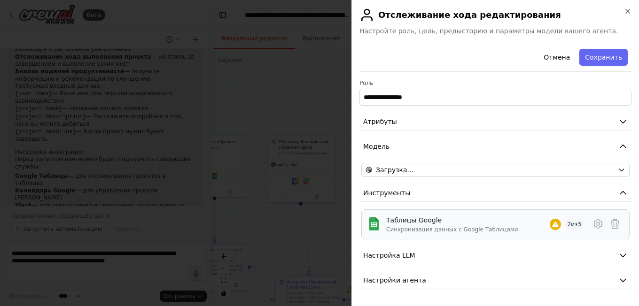
scroll to position [0, 0]
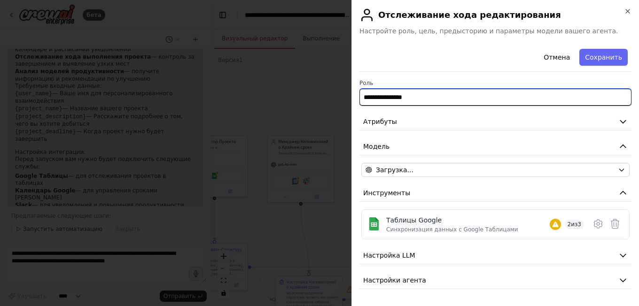
click at [410, 104] on input "**********" at bounding box center [495, 97] width 272 height 17
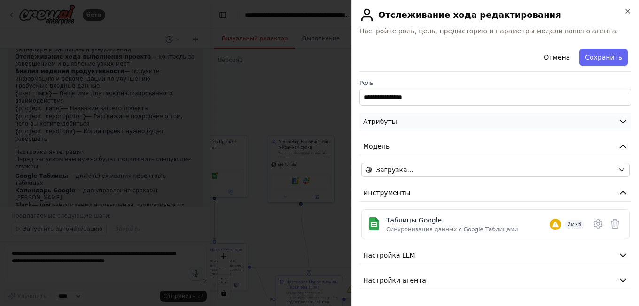
click at [408, 122] on button "Атрибуты" at bounding box center [495, 121] width 272 height 17
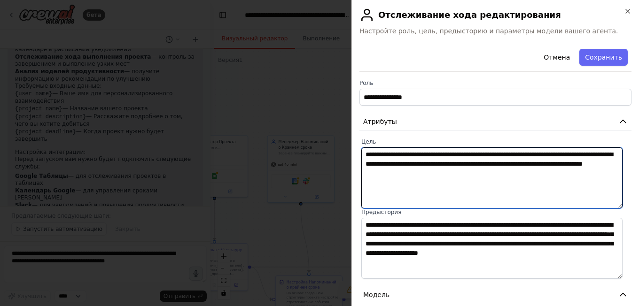
drag, startPoint x: 469, startPoint y: 178, endPoint x: 358, endPoint y: 153, distance: 114.1
click at [358, 153] on div "**********" at bounding box center [495, 153] width 288 height 306
drag, startPoint x: 493, startPoint y: 177, endPoint x: 360, endPoint y: 152, distance: 134.8
click at [360, 152] on div "**********" at bounding box center [495, 208] width 272 height 141
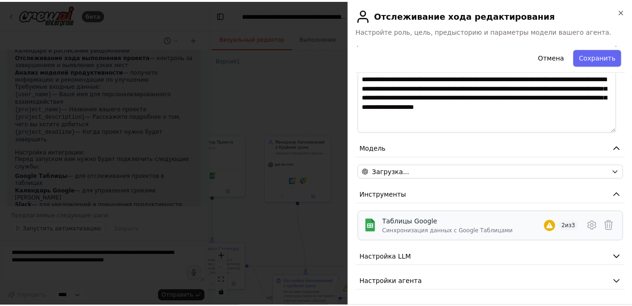
scroll to position [53, 0]
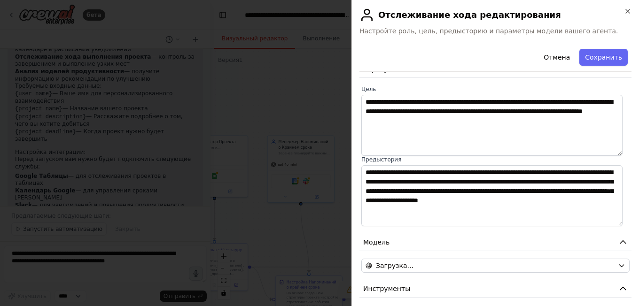
click at [280, 96] on div at bounding box center [319, 153] width 639 height 306
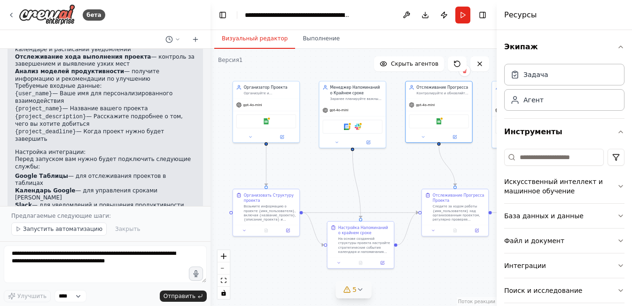
drag, startPoint x: 299, startPoint y: 103, endPoint x: 341, endPoint y: 50, distance: 67.9
click at [341, 50] on div ".deletable-edge-delete-btn { width: 20px; height: 20px; border: 0px solid #ffff…" at bounding box center [354, 178] width 286 height 258
click at [339, 262] on icon at bounding box center [339, 262] width 2 height 1
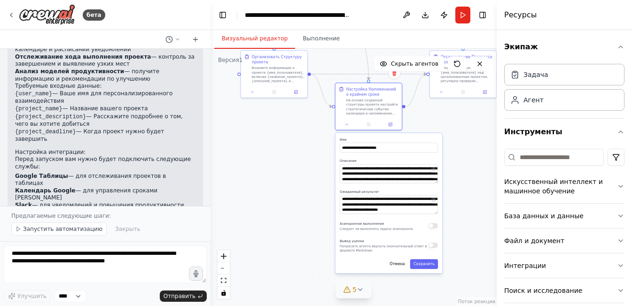
drag, startPoint x: 299, startPoint y: 282, endPoint x: 307, endPoint y: 144, distance: 138.8
click at [307, 144] on div ".deletable-edge-delete-btn { width: 20px; height: 20px; border: 0px solid #ffff…" at bounding box center [354, 178] width 286 height 258
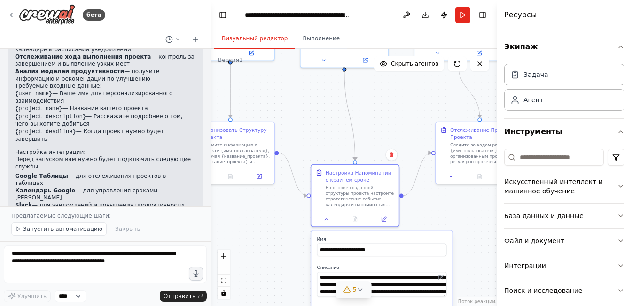
drag, startPoint x: 279, startPoint y: 168, endPoint x: 277, endPoint y: 288, distance: 119.8
click at [277, 288] on div ".deletable-edge-delete-btn { width: 20px; height: 20px; border: 0px solid #ffff…" at bounding box center [354, 178] width 286 height 258
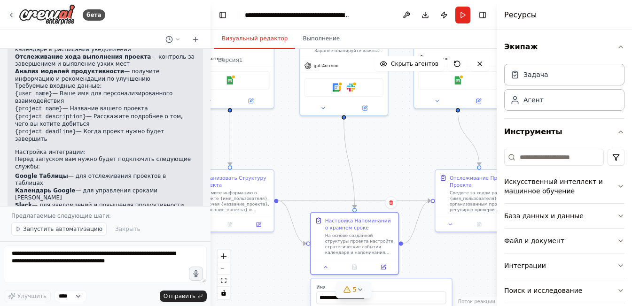
drag, startPoint x: 281, startPoint y: 232, endPoint x: 282, endPoint y: 299, distance: 66.7
click at [281, 304] on div ".deletable-edge-delete-btn { width: 20px; height: 20px; border: 0px solid #ffff…" at bounding box center [354, 178] width 286 height 258
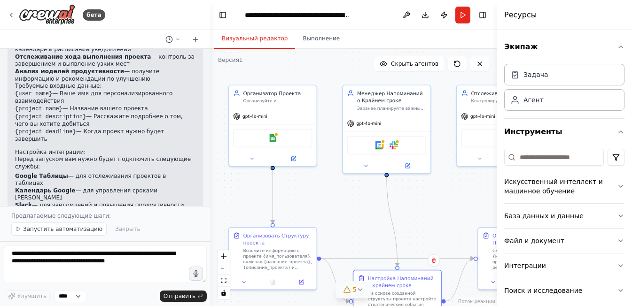
drag, startPoint x: 312, startPoint y: 192, endPoint x: 348, endPoint y: 227, distance: 50.5
click at [348, 227] on div ".deletable-edge-delete-btn { width: 20px; height: 20px; border: 0px solid #ffff…" at bounding box center [354, 178] width 286 height 258
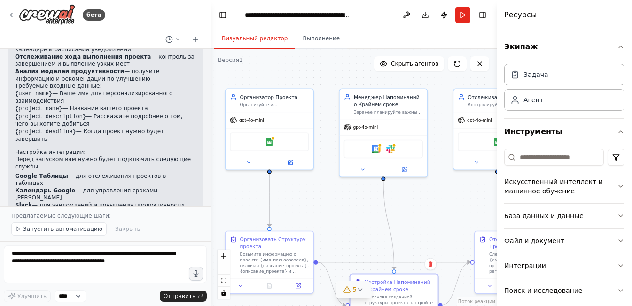
click at [617, 45] on icon "button" at bounding box center [621, 47] width 8 height 8
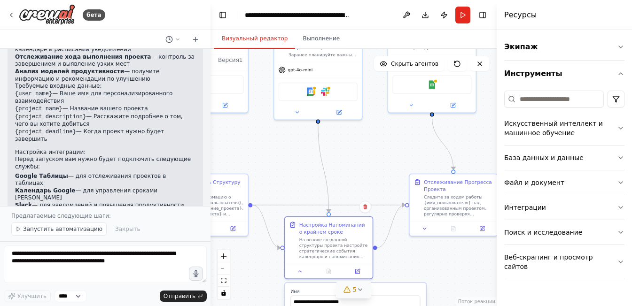
drag, startPoint x: 331, startPoint y: 226, endPoint x: 267, endPoint y: 162, distance: 90.7
click at [267, 162] on div ".deletable-edge-delete-btn { width: 20px; height: 20px; border: 0px solid #ffff…" at bounding box center [354, 178] width 286 height 258
